Goal: Information Seeking & Learning: Check status

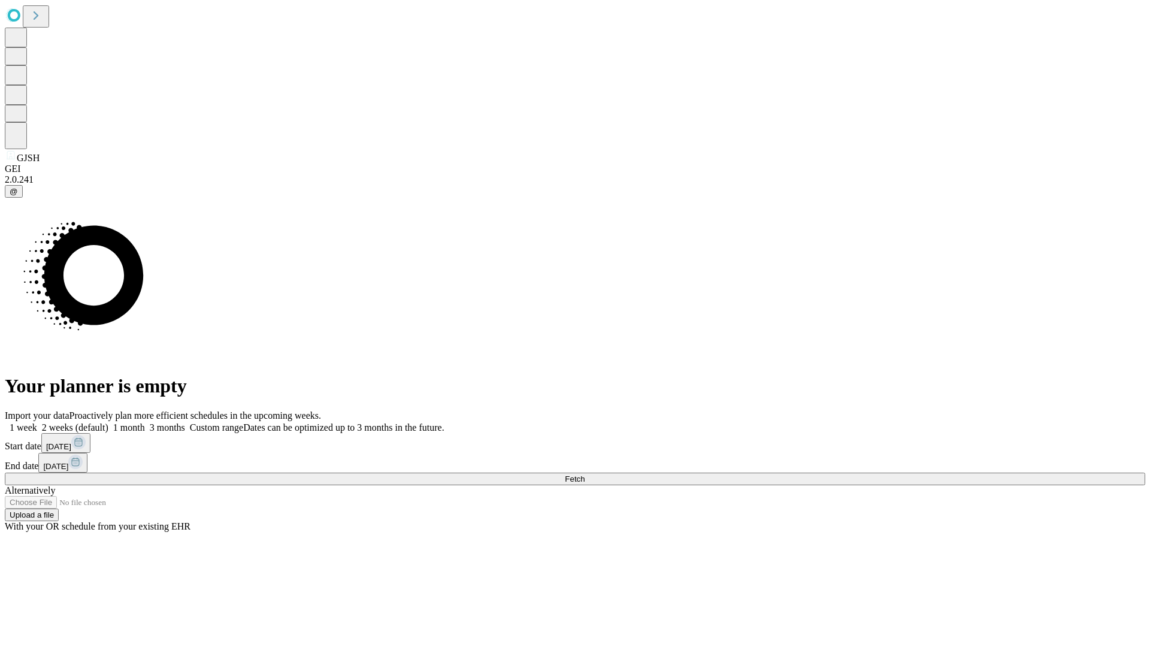
click at [585, 474] on span "Fetch" at bounding box center [575, 478] width 20 height 9
